Goal: Information Seeking & Learning: Understand process/instructions

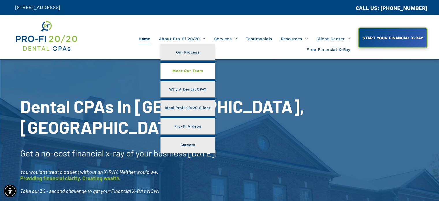
click at [192, 72] on span "Meet Our Team" at bounding box center [187, 71] width 31 height 8
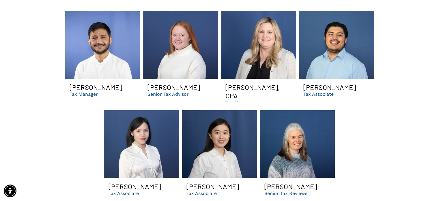
scroll to position [895, 0]
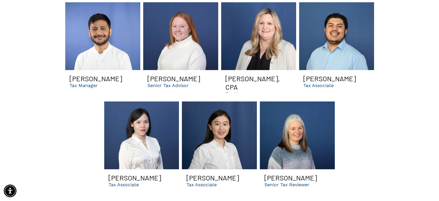
click at [84, 74] on h3 "[PERSON_NAME]" at bounding box center [96, 78] width 53 height 8
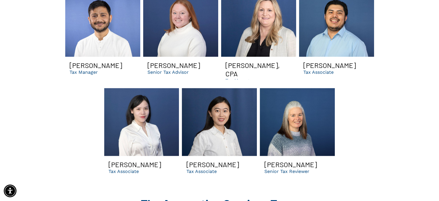
scroll to position [895, 0]
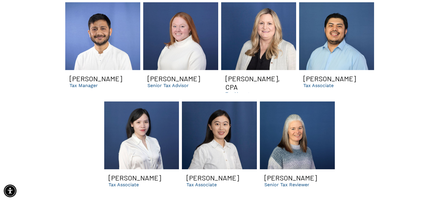
click at [97, 52] on link "Gopal CPA smiling | Best dental support organization and accounting firm in GA" at bounding box center [102, 36] width 75 height 68
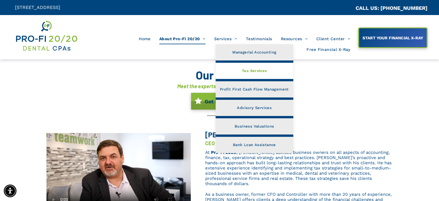
click at [253, 69] on span "Tax Services" at bounding box center [254, 71] width 25 height 8
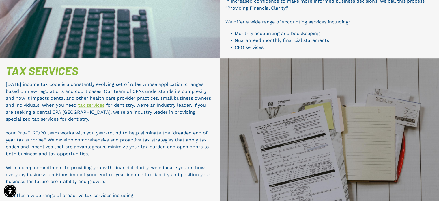
scroll to position [303, 0]
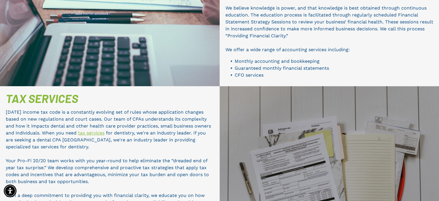
click at [90, 130] on link "tax services" at bounding box center [91, 132] width 27 height 5
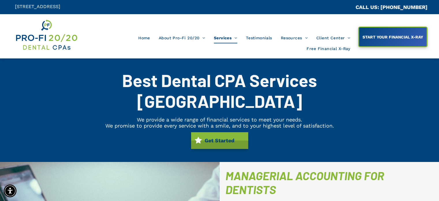
scroll to position [0, 0]
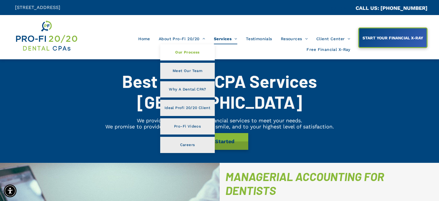
click at [182, 52] on span "Our Process" at bounding box center [187, 53] width 24 height 8
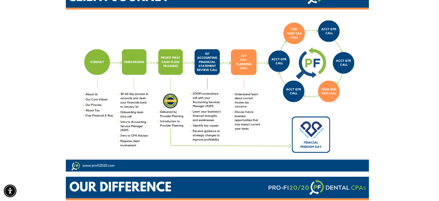
scroll to position [87, 0]
click at [71, 143] on img at bounding box center [217, 79] width 303 height 184
